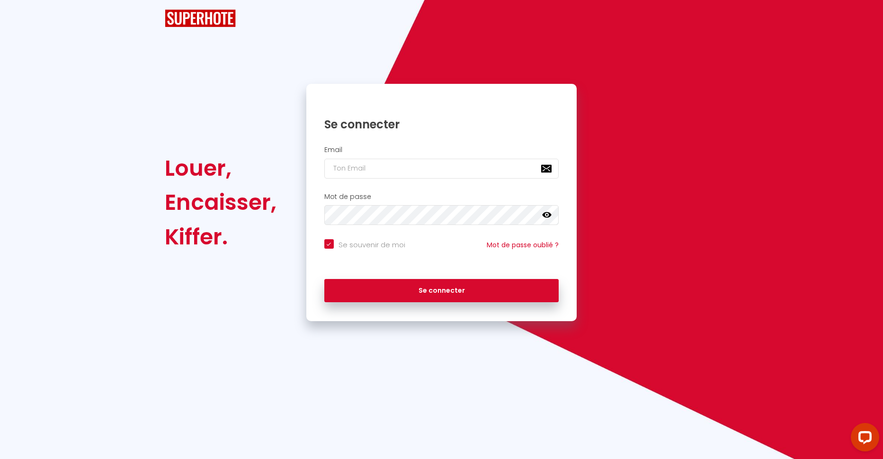
checkbox input "true"
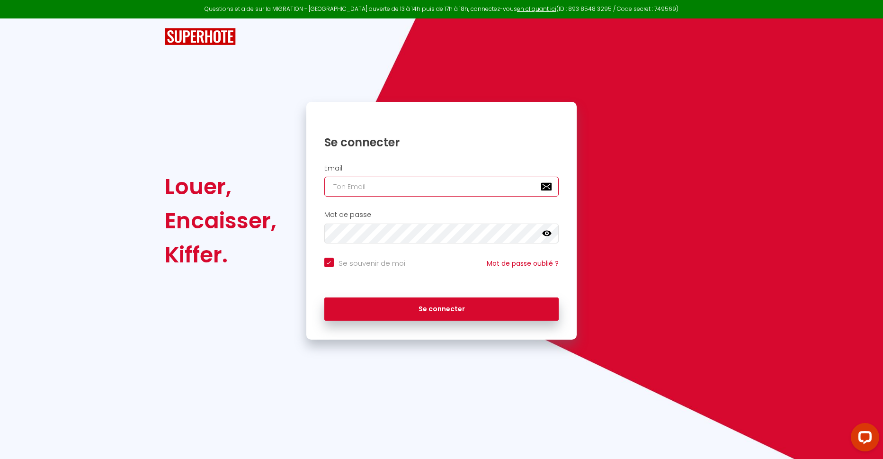
click at [336, 185] on input "email" at bounding box center [441, 187] width 235 height 20
type input "C"
checkbox input "true"
type input "CO"
checkbox input "true"
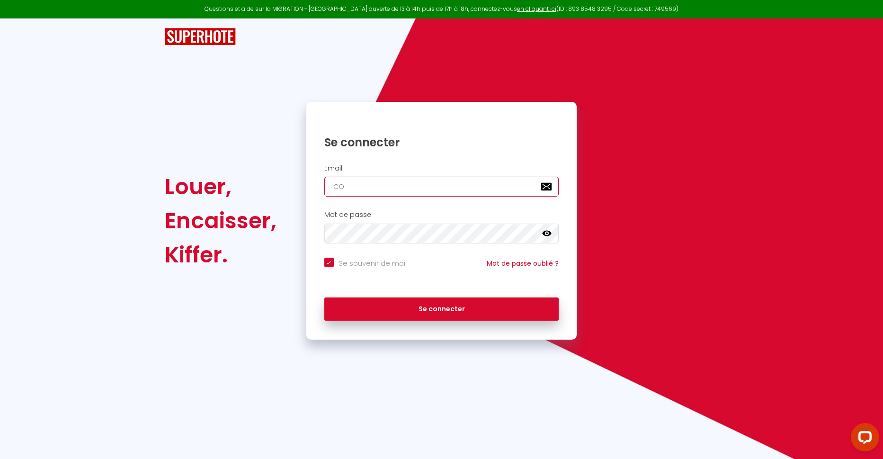
type input "COR"
checkbox input "true"
type input "CORV"
checkbox input "true"
type input "[PERSON_NAME]"
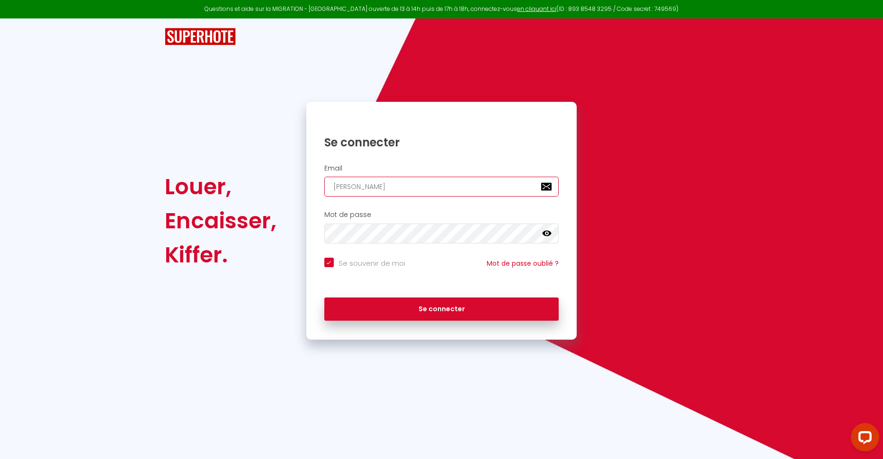
checkbox input "true"
type input "CORVIO"
checkbox input "true"
type input "CORVION"
checkbox input "true"
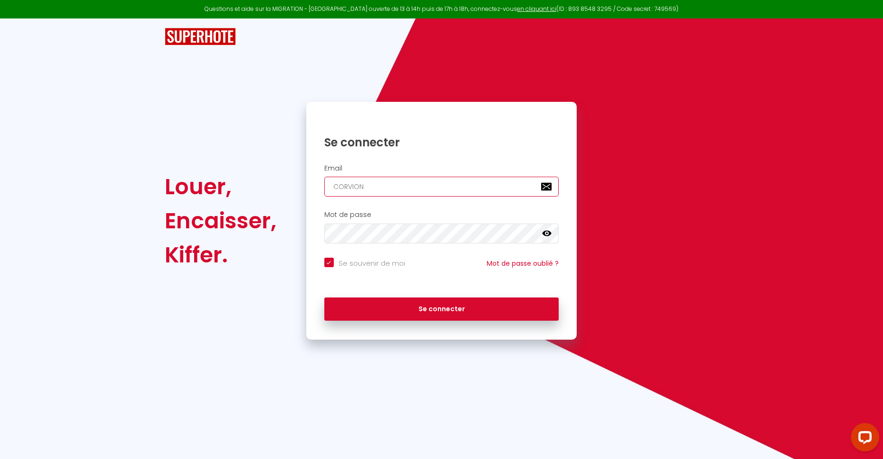
type input "CORVIONE"
checkbox input "true"
type input "CORVION"
checkbox input "true"
type input "CORVIO"
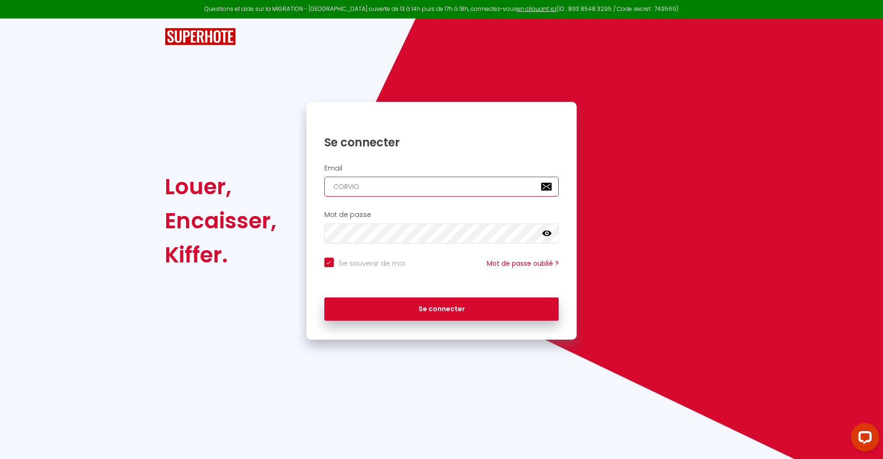
checkbox input "true"
type input "[PERSON_NAME]"
checkbox input "true"
type input "CORV"
checkbox input "true"
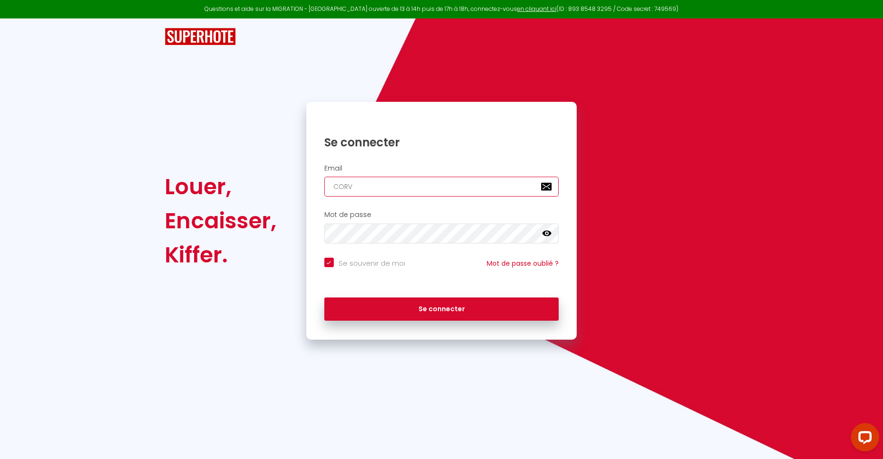
type input "COR"
checkbox input "true"
type input "CO"
checkbox input "true"
type input "C"
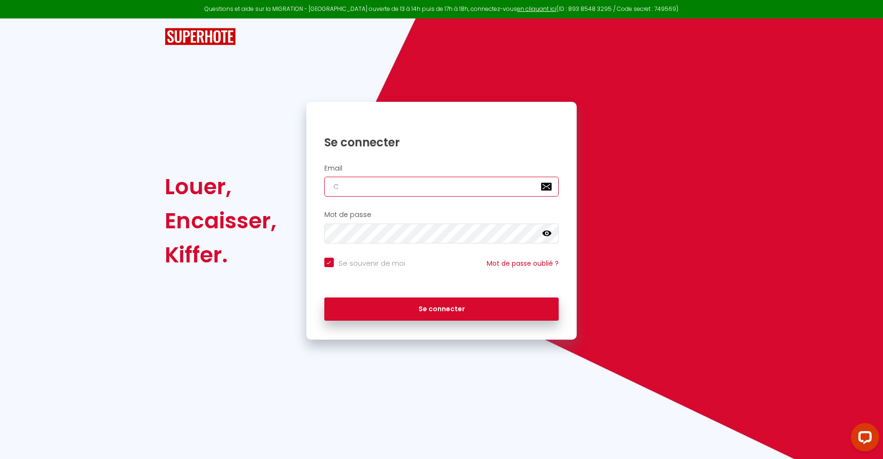
checkbox input "true"
type input "c"
checkbox input "true"
type input "co"
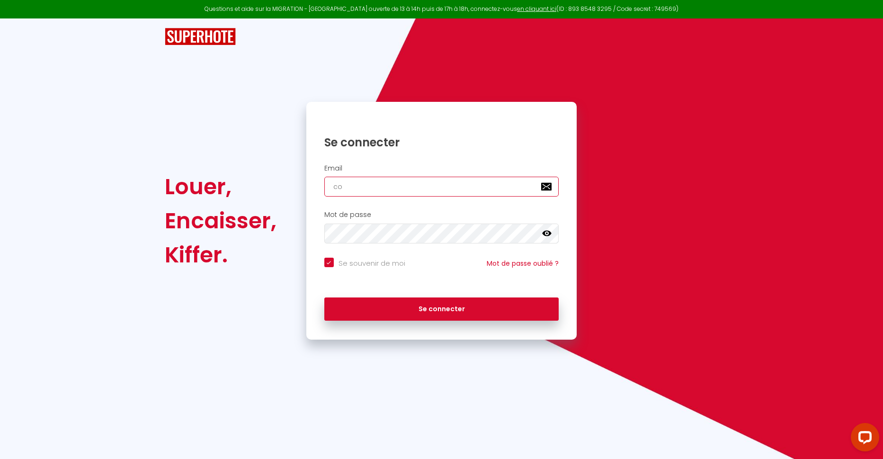
checkbox input "true"
type input "cor"
checkbox input "true"
type input "corv"
checkbox input "true"
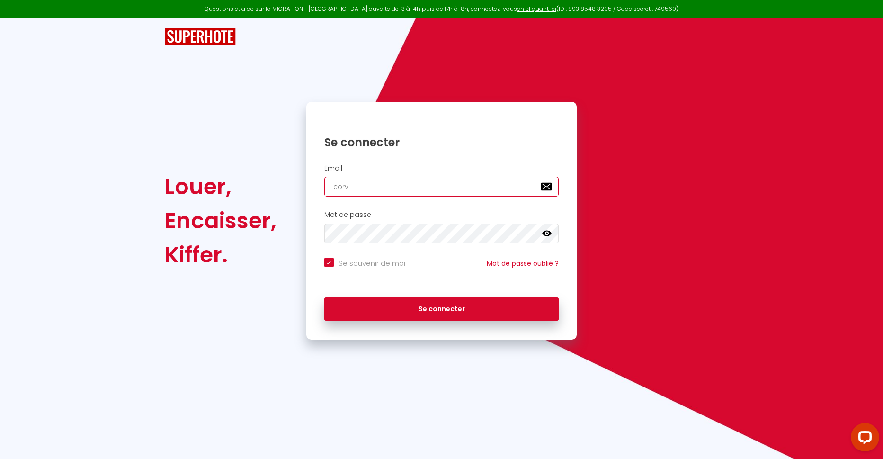
type input "corvi"
checkbox input "true"
type input "corvio"
checkbox input "true"
type input "corvion"
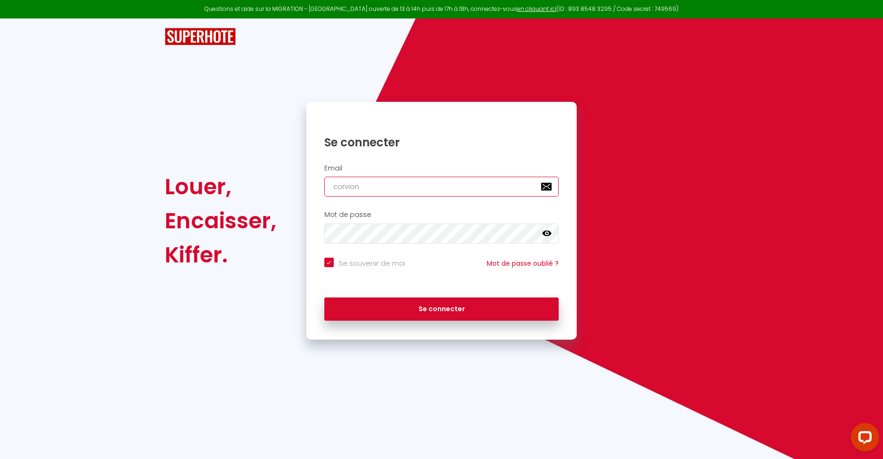
checkbox input "true"
type input "corvione"
checkbox input "true"
type input "corvione."
checkbox input "true"
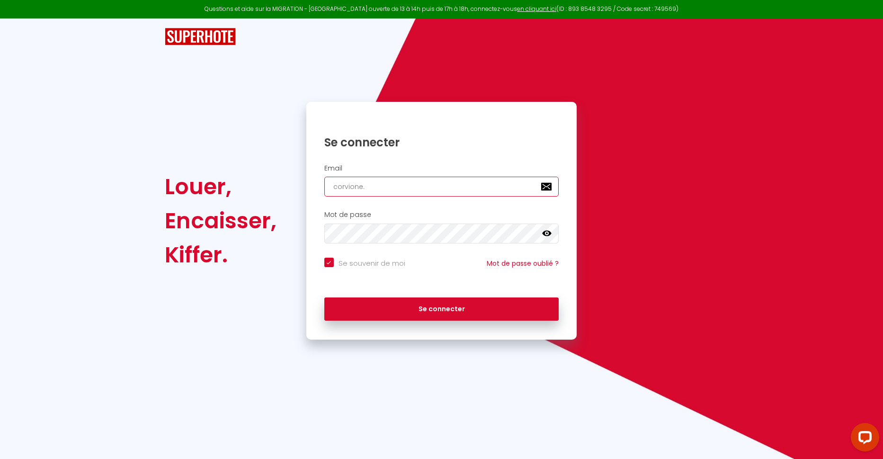
type input "corvione.m"
checkbox input "true"
type input "[DOMAIN_NAME]"
checkbox input "true"
type input "corvione.mar"
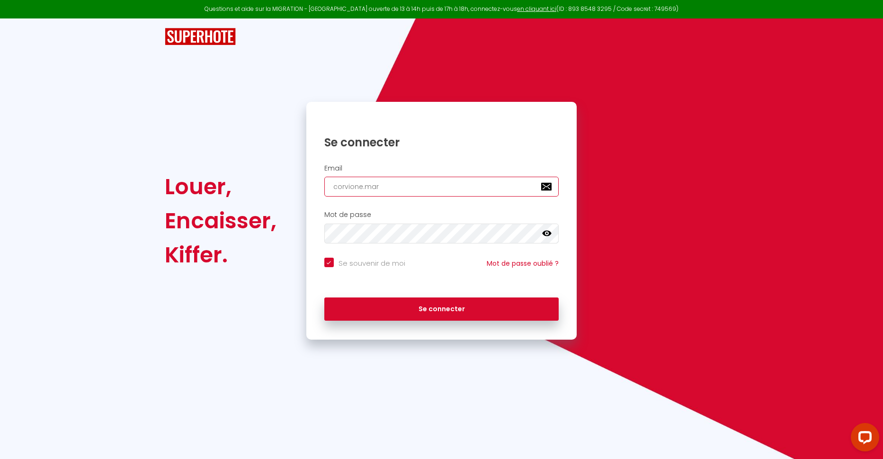
checkbox input "true"
type input "corvione.marc"
checkbox input "true"
type input "corvione.marc@"
checkbox input "true"
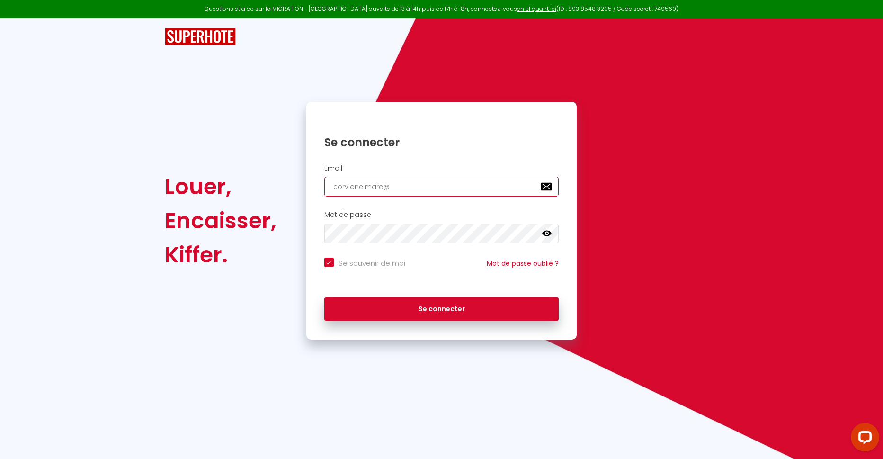
type input "corvione.marc@n"
checkbox input "true"
type input "corvione.marc@ne"
checkbox input "true"
type input "corvione.marc@neu"
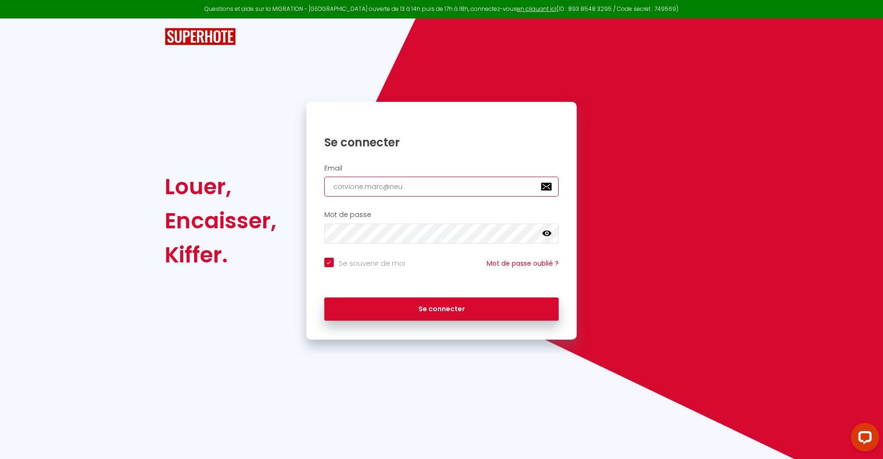
checkbox input "true"
type input "[EMAIL_ADDRESS]"
checkbox input "true"
type input "[EMAIL_ADDRESS]."
checkbox input "true"
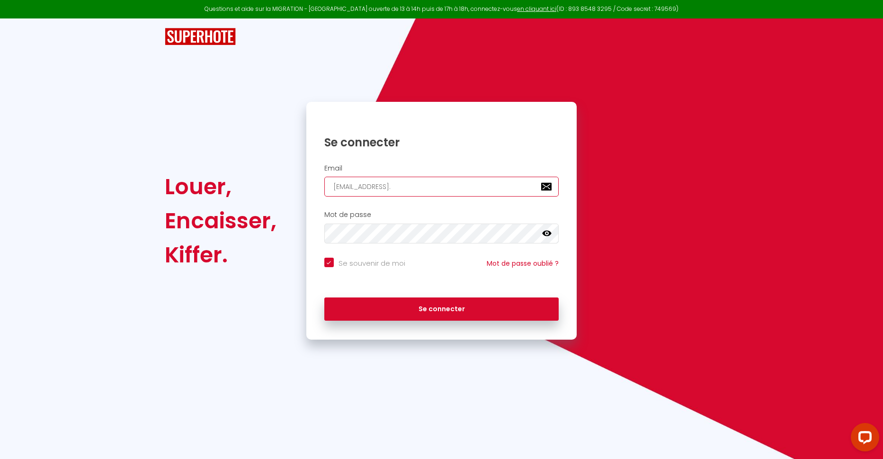
type input "corvione.marc@neuf.f"
checkbox input "true"
type input "[EMAIL_ADDRESS][DOMAIN_NAME]"
checkbox input "true"
type input "[EMAIL_ADDRESS][DOMAIN_NAME]"
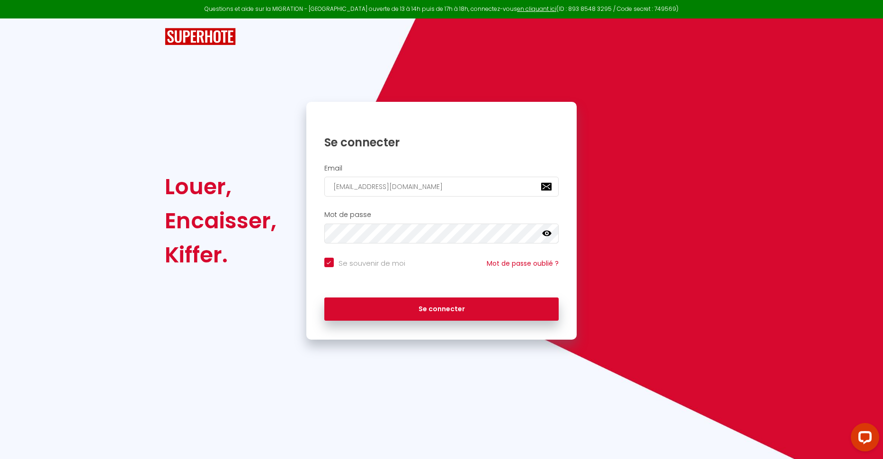
click at [546, 235] on icon at bounding box center [546, 233] width 9 height 9
click at [546, 233] on icon at bounding box center [546, 234] width 9 height 8
click at [549, 231] on icon at bounding box center [546, 234] width 9 height 6
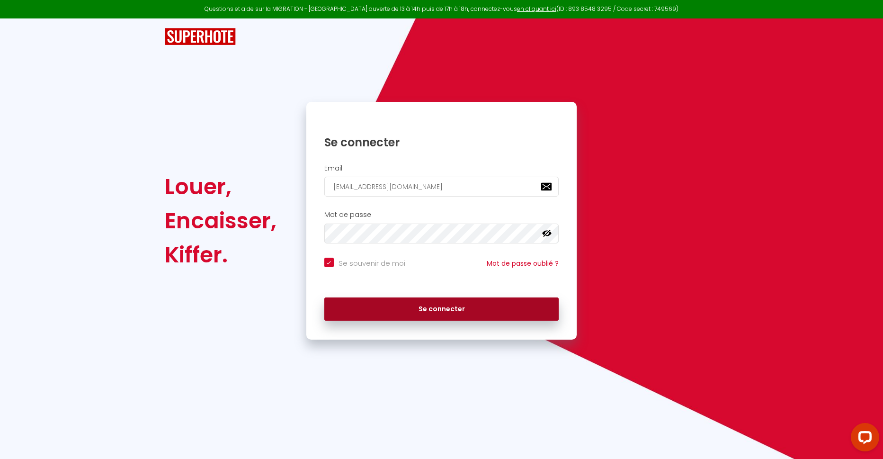
click at [440, 309] on button "Se connecter" at bounding box center [441, 309] width 235 height 24
checkbox input "true"
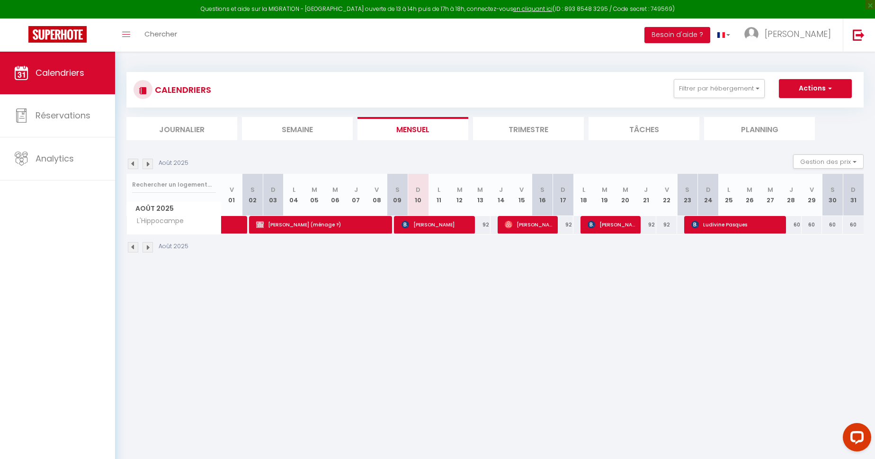
click at [148, 247] on img at bounding box center [148, 247] width 10 height 10
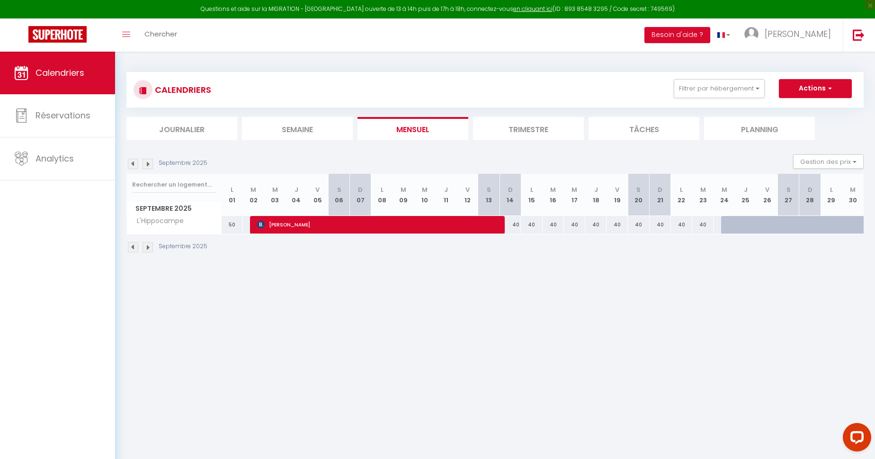
click at [147, 246] on img at bounding box center [148, 247] width 10 height 10
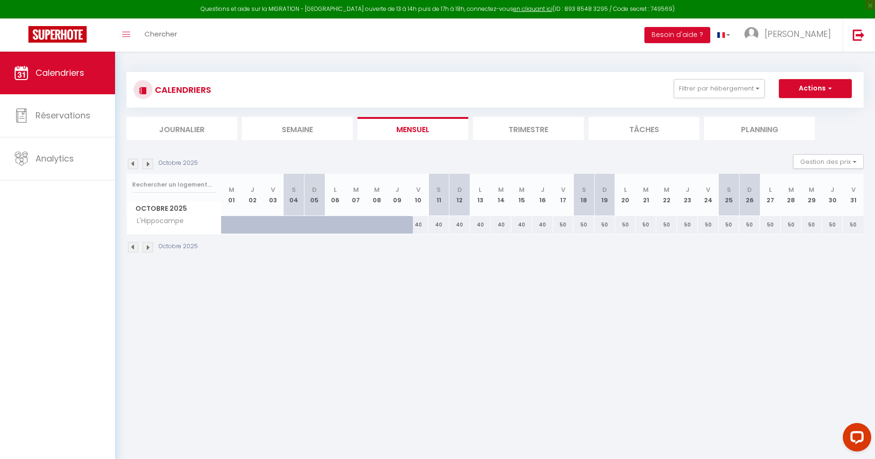
click at [134, 249] on img at bounding box center [133, 247] width 10 height 10
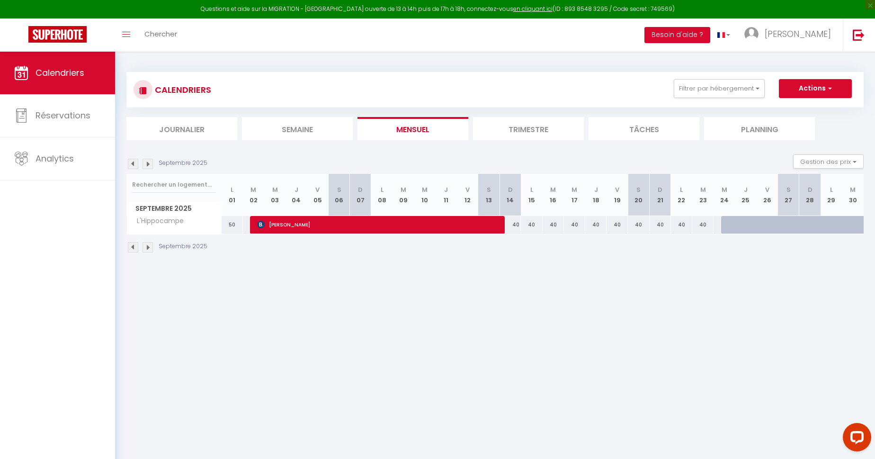
click at [133, 246] on img at bounding box center [133, 247] width 10 height 10
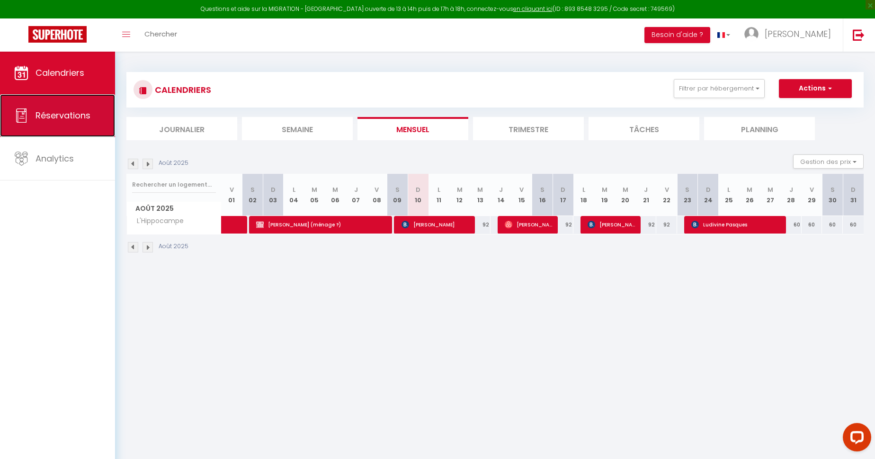
click at [59, 121] on link "Réservations" at bounding box center [57, 115] width 115 height 43
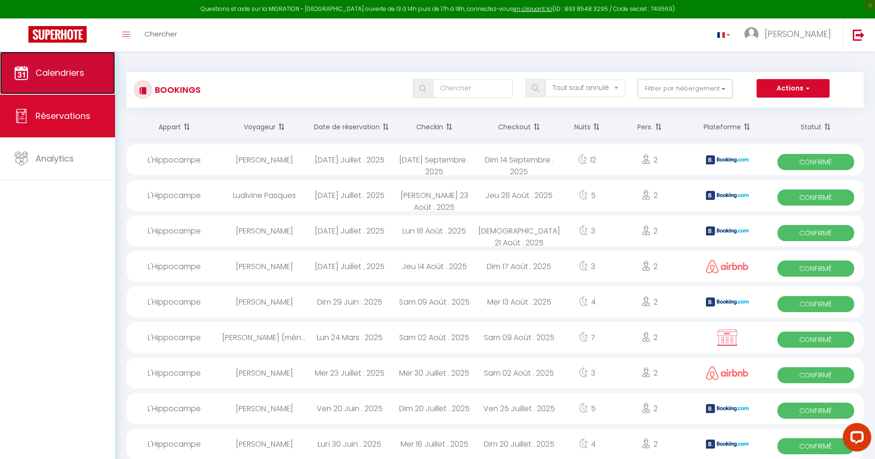
click at [29, 75] on link "Calendriers" at bounding box center [57, 73] width 115 height 43
